Goal: Information Seeking & Learning: Learn about a topic

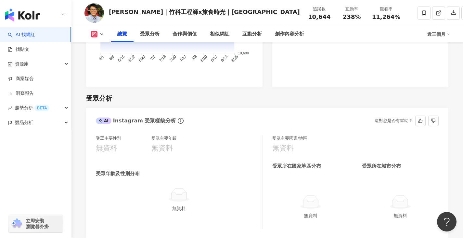
scroll to position [390, 0]
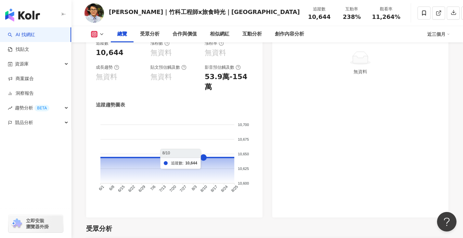
click at [204, 167] on foreignobject at bounding box center [174, 159] width 157 height 88
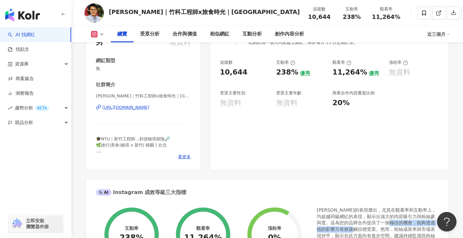
scroll to position [65, 0]
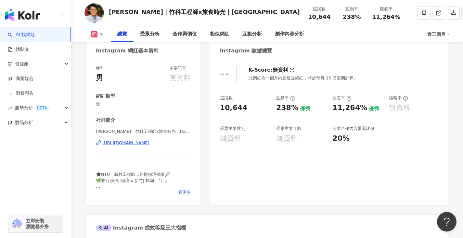
click at [182, 194] on span "看更多" at bounding box center [184, 192] width 13 height 6
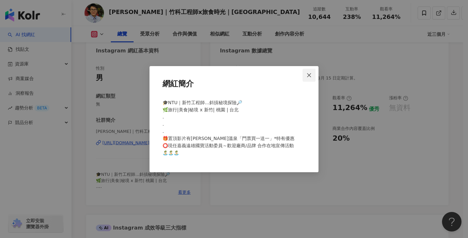
click at [310, 72] on button "Close" at bounding box center [309, 75] width 13 height 13
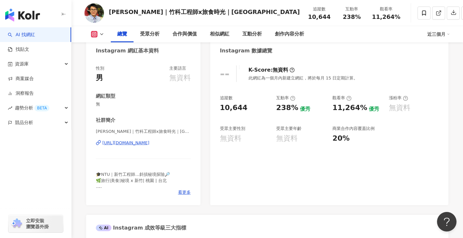
click at [150, 145] on div "https://www.instagram.com/nos1813?igsh=MXhmbWJ4aGdkcHk2eQ%3D%3D" at bounding box center [125, 143] width 47 height 6
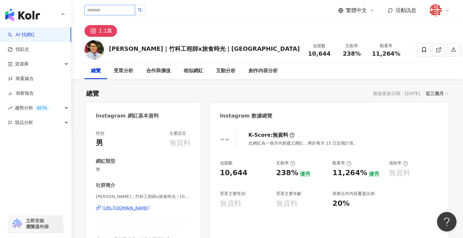
click at [134, 11] on input "search" at bounding box center [110, 10] width 51 height 10
paste input "**********"
type input "**********"
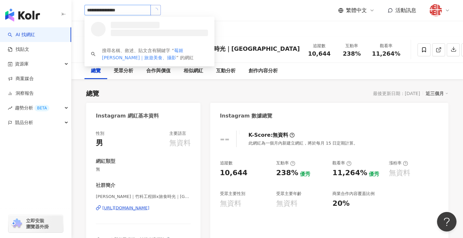
click at [153, 11] on button "button" at bounding box center [156, 10] width 10 height 10
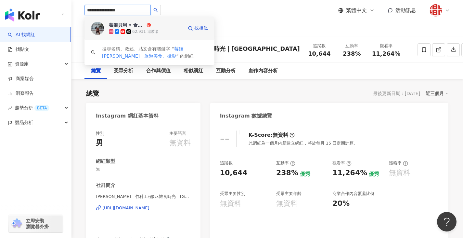
click at [133, 26] on div "莓姬貝利 • 食事旅行" at bounding box center [127, 25] width 36 height 7
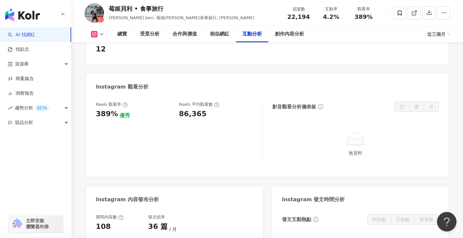
scroll to position [1463, 0]
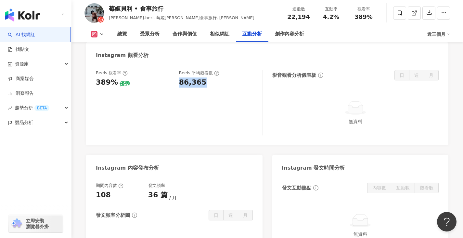
drag, startPoint x: 179, startPoint y: 85, endPoint x: 206, endPoint y: 85, distance: 27.0
click at [206, 85] on div "86,365" at bounding box center [217, 82] width 77 height 10
copy div "86,365"
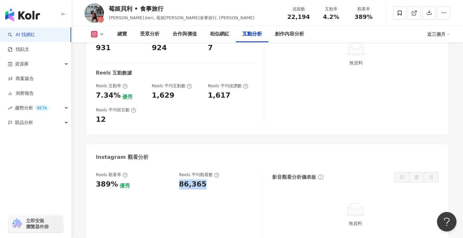
scroll to position [1300, 0]
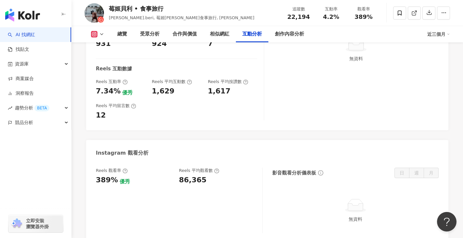
click at [266, 172] on div "Reels 觀看率 389% 優秀 Reels 平均觀看數 86,365 影音觀看分析儀表板 日 週 月 無資料" at bounding box center [267, 199] width 343 height 65
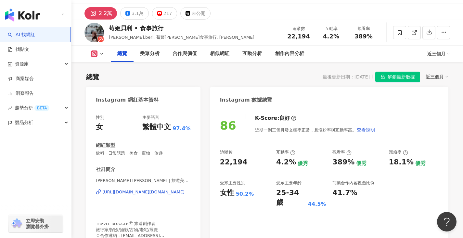
scroll to position [33, 0]
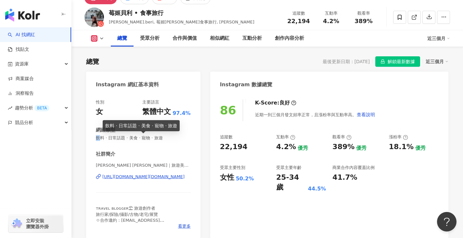
drag, startPoint x: 97, startPoint y: 137, endPoint x: 101, endPoint y: 137, distance: 4.2
click at [101, 137] on span "飲料 · 日常話題 · 美食 · 寵物 · 旅遊" at bounding box center [143, 138] width 95 height 6
click at [110, 139] on span "飲料 · 日常話題 · 美食 · 寵物 · 旅遊" at bounding box center [143, 138] width 95 height 6
drag, startPoint x: 111, startPoint y: 138, endPoint x: 172, endPoint y: 139, distance: 61.5
click at [172, 139] on span "飲料 · 日常話題 · 美食 · 寵物 · 旅遊" at bounding box center [143, 138] width 95 height 6
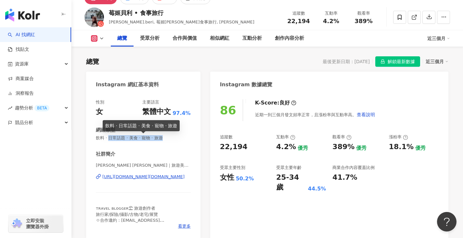
copy span "日常話題 · 美食 · 寵物 · 旅遊"
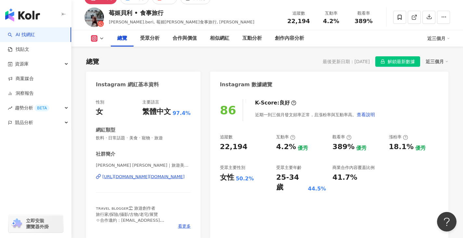
click at [280, 105] on div "良好" at bounding box center [285, 102] width 10 height 7
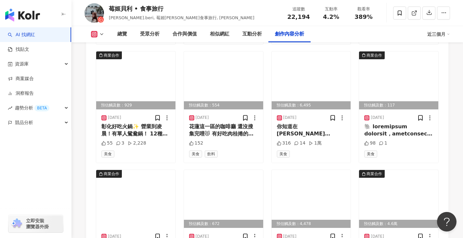
scroll to position [2113, 0]
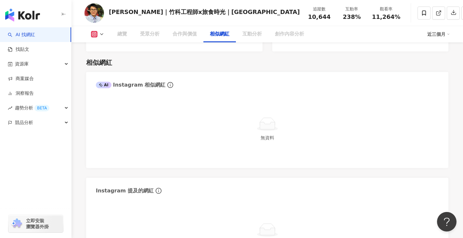
scroll to position [980, 0]
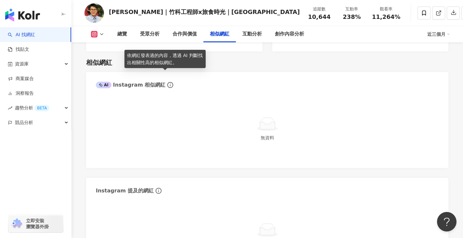
click at [167, 82] on icon "info-circle" at bounding box center [170, 85] width 6 height 6
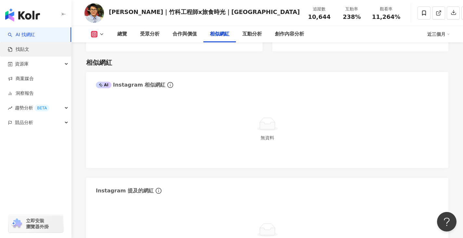
click at [29, 46] on link "找貼文" at bounding box center [18, 49] width 21 height 7
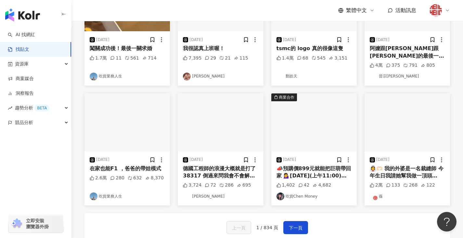
scroll to position [260, 0]
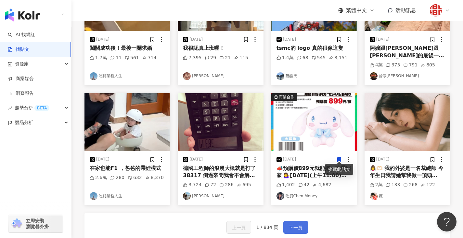
click at [289, 226] on span "下一頁" at bounding box center [296, 227] width 14 height 8
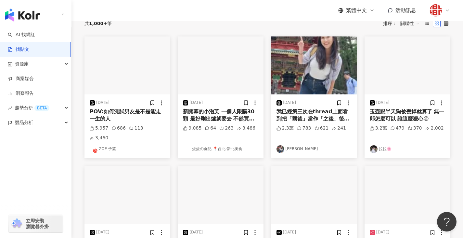
scroll to position [0, 0]
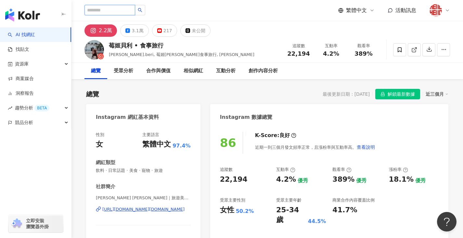
click at [129, 13] on input "search" at bounding box center [110, 10] width 51 height 10
type input "*"
type input "**"
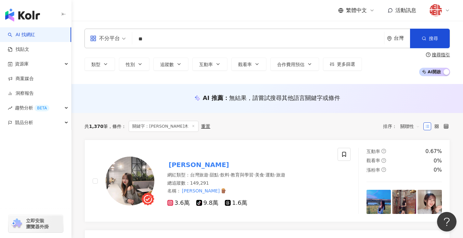
drag, startPoint x: 143, startPoint y: 34, endPoint x: 135, endPoint y: 35, distance: 8.6
click at [135, 35] on div "不分平台 ** 台灣 搜尋" at bounding box center [268, 39] width 366 height 20
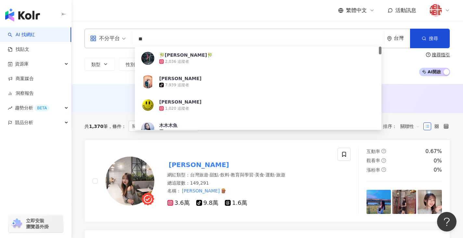
drag, startPoint x: 145, startPoint y: 37, endPoint x: 135, endPoint y: 37, distance: 10.4
click at [135, 37] on div "不分平台 ** 台灣 搜尋 20e6cd08-dfef-4f2e-835d-9719d48e1762 🎋木木木木🎋 2,036 追蹤者 木木木木 tiktok…" at bounding box center [268, 39] width 366 height 20
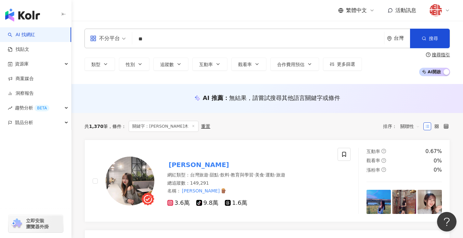
type input "*"
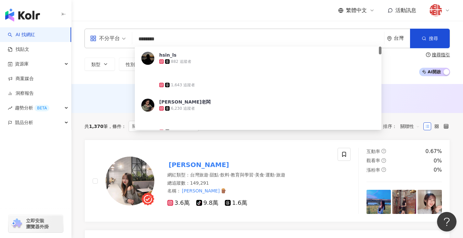
type input "*********"
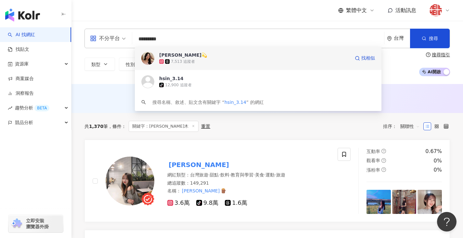
click at [292, 60] on div "7,513 追蹤者" at bounding box center [254, 61] width 191 height 7
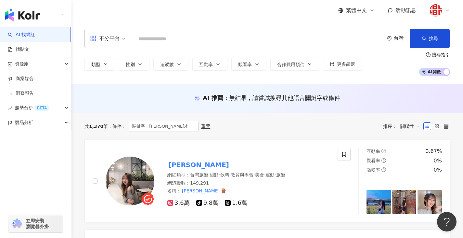
click at [237, 36] on input "search" at bounding box center [258, 39] width 247 height 12
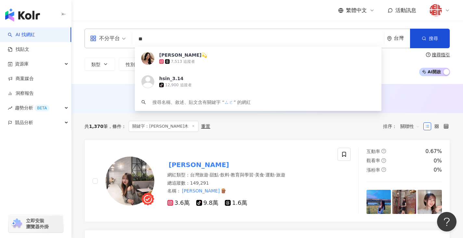
type input "*"
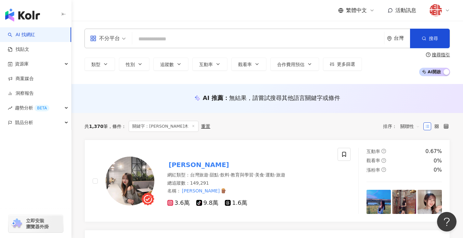
type input "*"
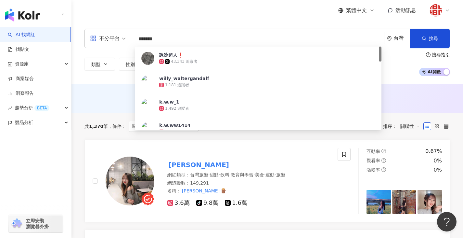
type input "********"
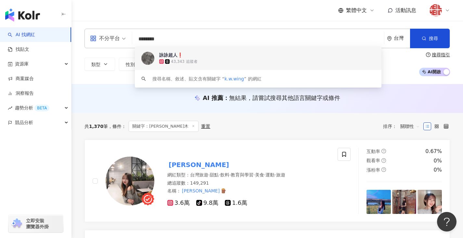
click at [220, 52] on span "詠詠超人❗️" at bounding box center [254, 55] width 191 height 7
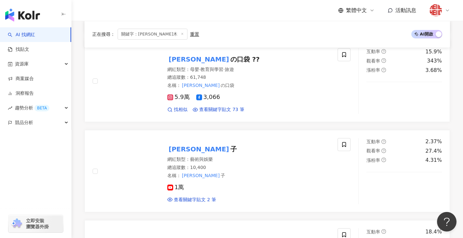
scroll to position [358, 0]
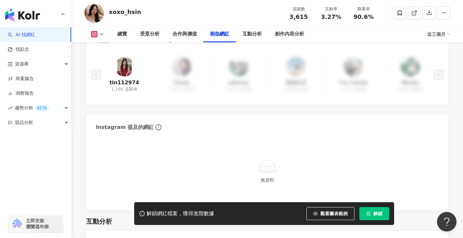
scroll to position [977, 0]
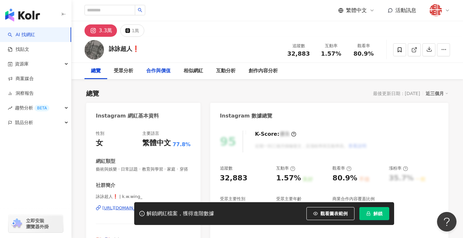
click at [166, 68] on div "合作與價值" at bounding box center [158, 71] width 24 height 8
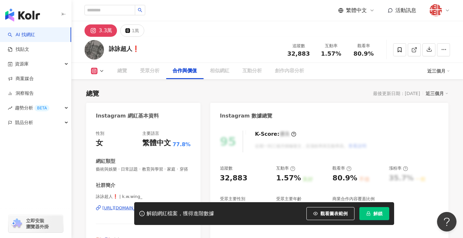
scroll to position [879, 0]
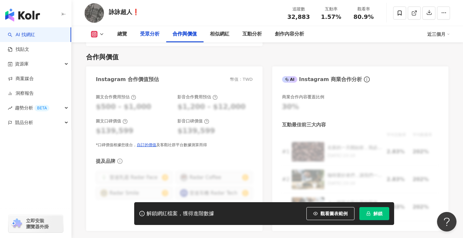
click at [145, 37] on div "受眾分析" at bounding box center [150, 34] width 20 height 8
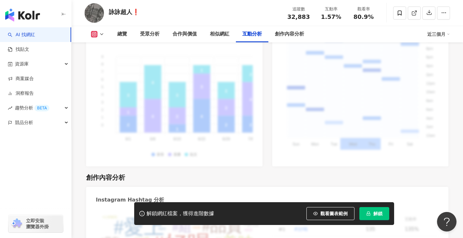
scroll to position [1894, 0]
